Goal: Task Accomplishment & Management: Complete application form

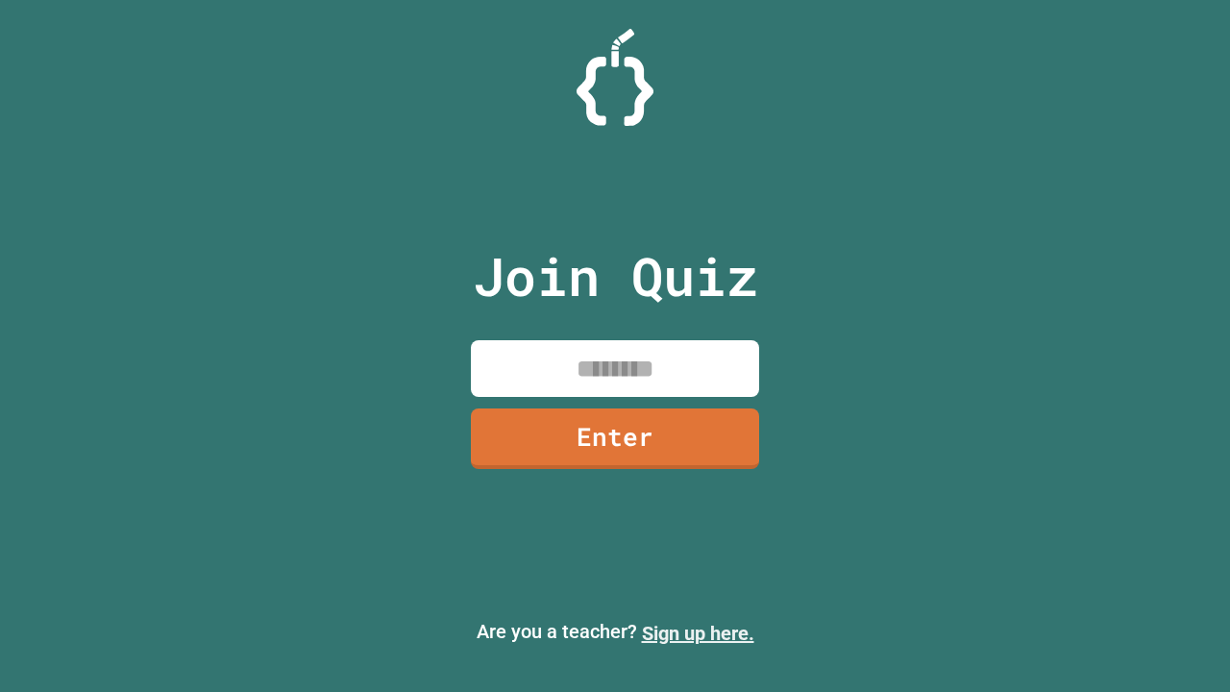
click at [698, 633] on link "Sign up here." at bounding box center [698, 633] width 112 height 23
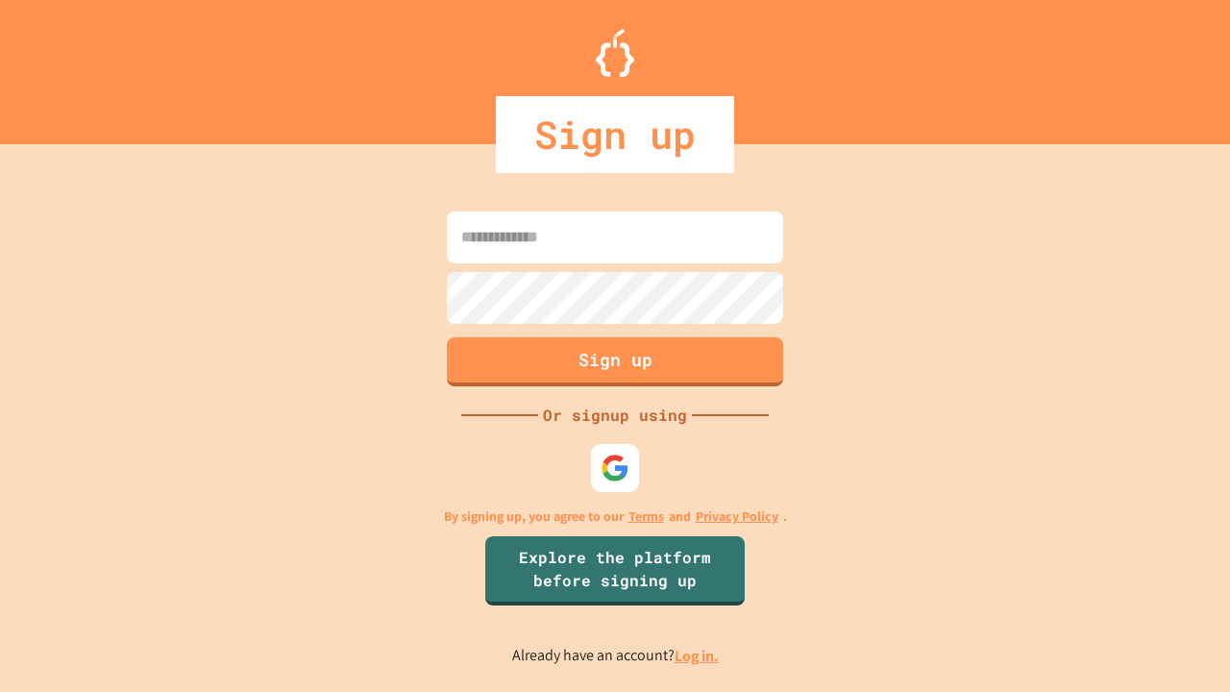
click at [698, 655] on link "Log in." at bounding box center [697, 656] width 44 height 20
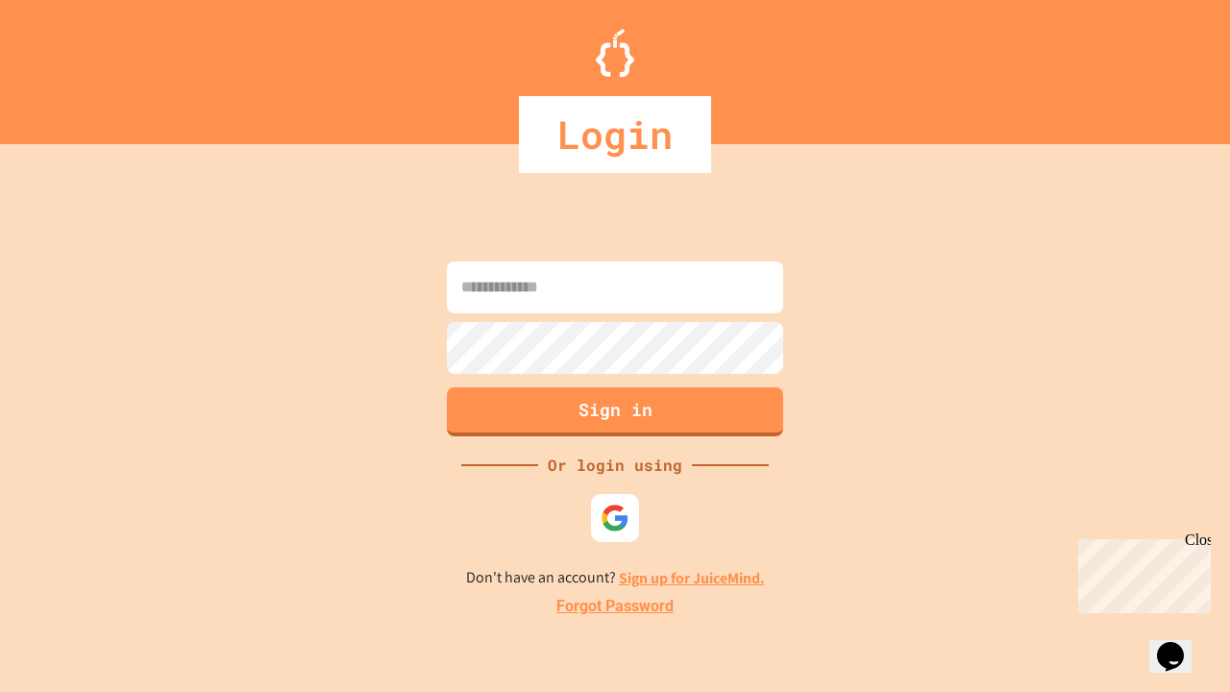
type input "*****"
